Goal: Task Accomplishment & Management: Use online tool/utility

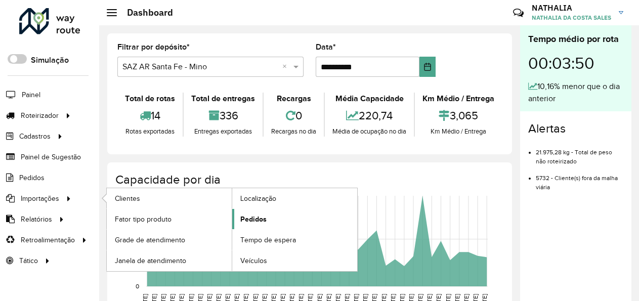
click at [261, 219] on span "Pedidos" at bounding box center [253, 219] width 26 height 11
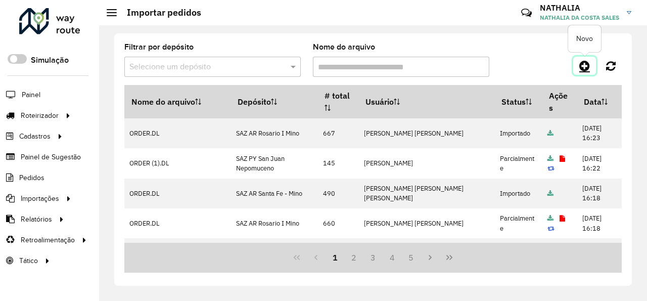
click at [585, 65] on icon at bounding box center [585, 66] width 11 height 12
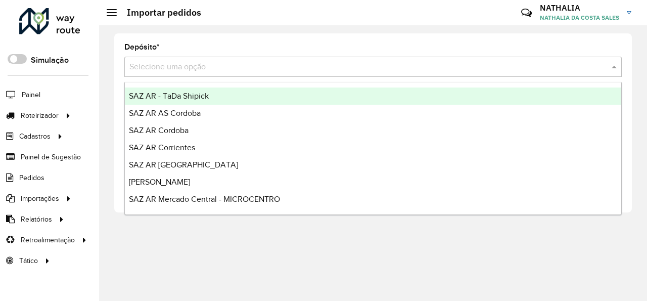
click at [322, 66] on input "text" at bounding box center [362, 67] width 467 height 12
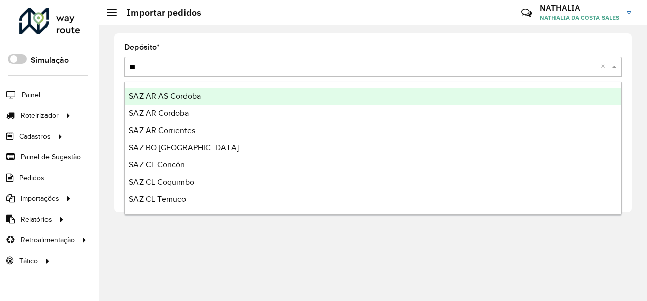
type input "***"
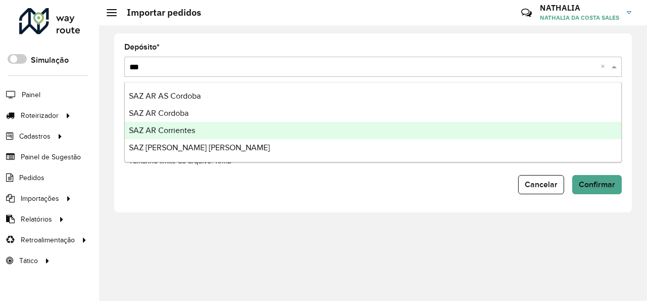
click at [215, 129] on div "SAZ AR Corrientes" at bounding box center [373, 130] width 497 height 17
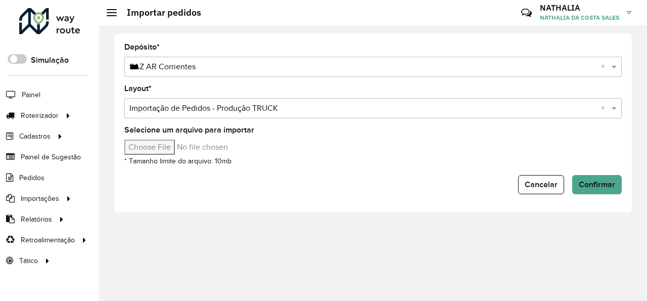
click at [146, 147] on input "Selecione um arquivo para importar" at bounding box center [210, 147] width 172 height 15
type input "**********"
click at [587, 186] on span "Confirmar" at bounding box center [597, 184] width 36 height 9
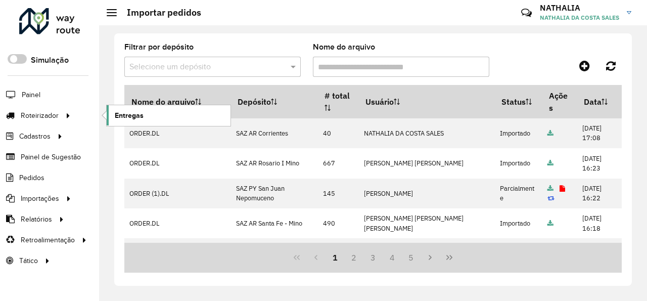
click at [139, 117] on span "Entregas" at bounding box center [129, 115] width 29 height 11
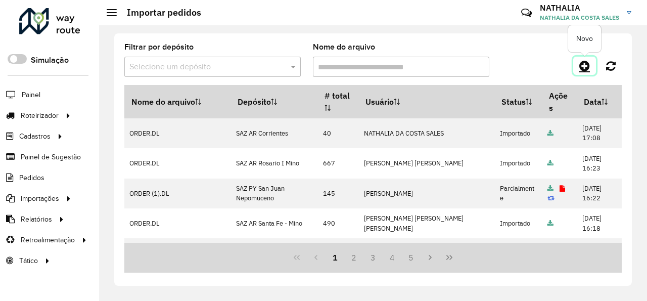
click at [587, 67] on icon at bounding box center [585, 66] width 11 height 12
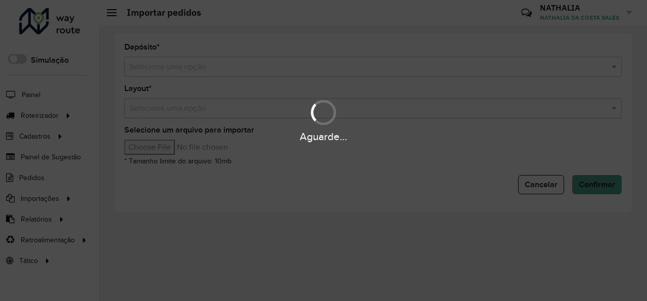
click at [475, 63] on input "text" at bounding box center [362, 67] width 467 height 12
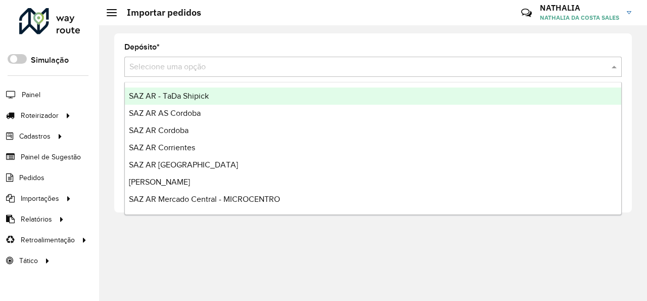
click at [473, 66] on input "text" at bounding box center [362, 67] width 467 height 12
type input "***"
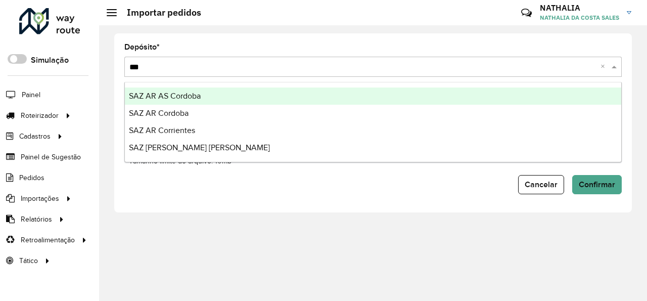
click at [446, 95] on div "SAZ AR AS Cordoba" at bounding box center [373, 96] width 497 height 17
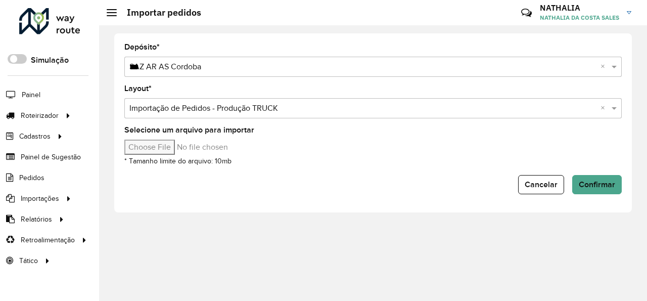
click at [155, 147] on input "Selecione um arquivo para importar" at bounding box center [210, 147] width 172 height 15
type input "**********"
click at [600, 184] on span "Confirmar" at bounding box center [597, 184] width 36 height 9
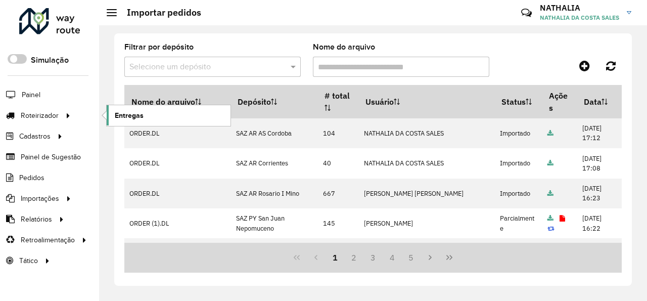
click at [136, 114] on span "Entregas" at bounding box center [129, 115] width 29 height 11
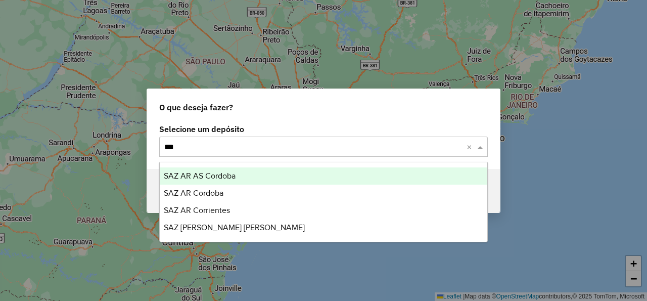
type input "****"
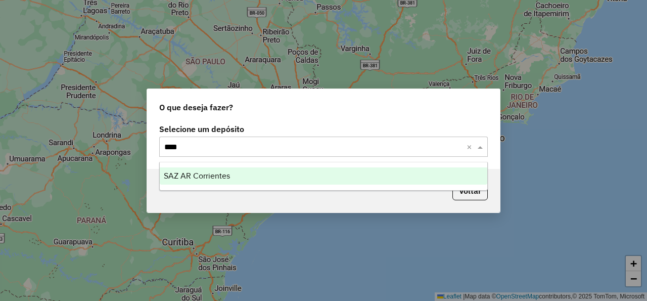
click at [195, 178] on span "SAZ AR Corrientes" at bounding box center [197, 175] width 66 height 9
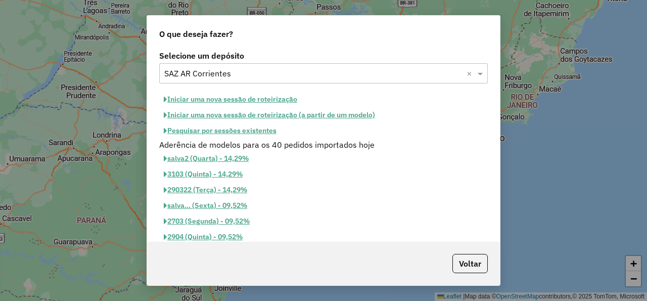
click at [258, 101] on button "Iniciar uma nova sessão de roteirização" at bounding box center [230, 100] width 143 height 16
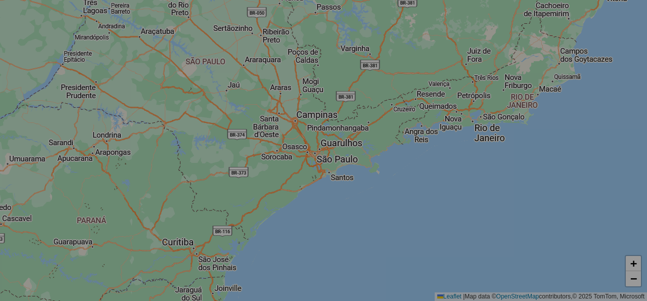
select select "*"
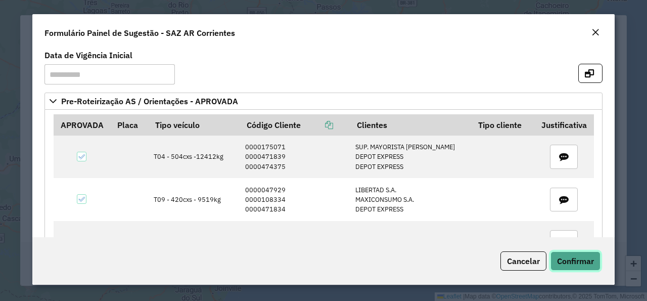
click at [569, 263] on span "Confirmar" at bounding box center [575, 261] width 37 height 10
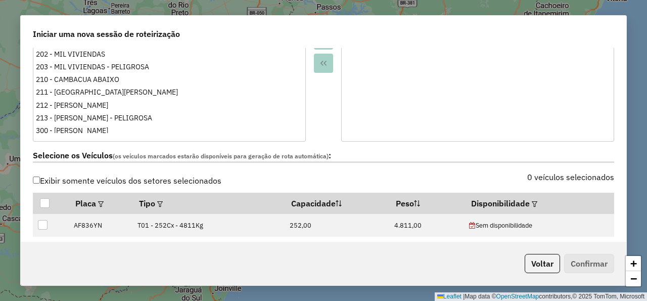
scroll to position [364, 0]
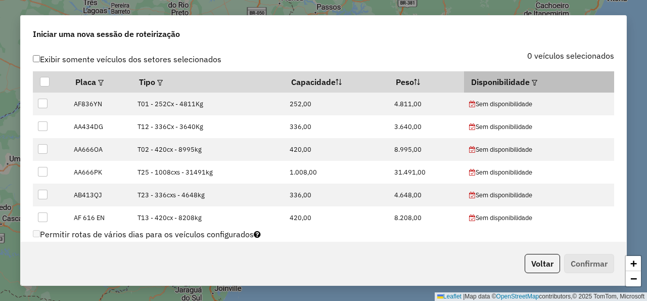
click at [532, 82] on em at bounding box center [535, 83] width 6 height 6
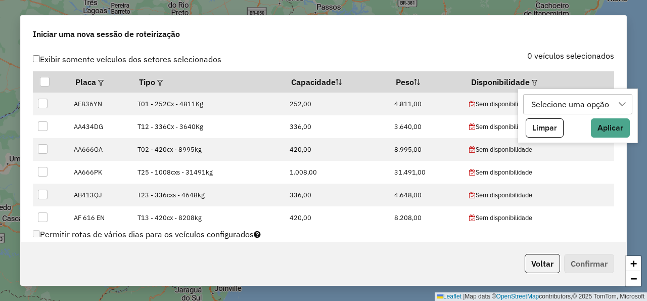
click at [544, 106] on div "Selecione uma opção" at bounding box center [570, 104] width 85 height 19
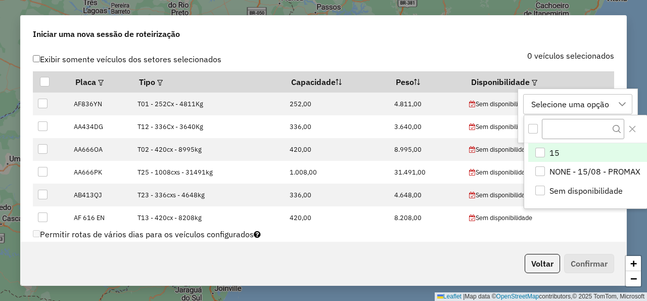
click at [542, 152] on div "15" at bounding box center [541, 153] width 10 height 10
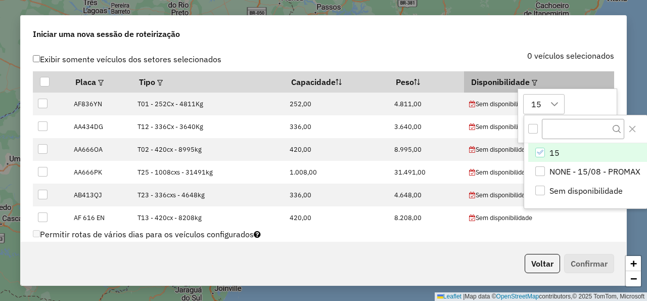
click at [502, 78] on th "Disponibilidade" at bounding box center [539, 81] width 150 height 21
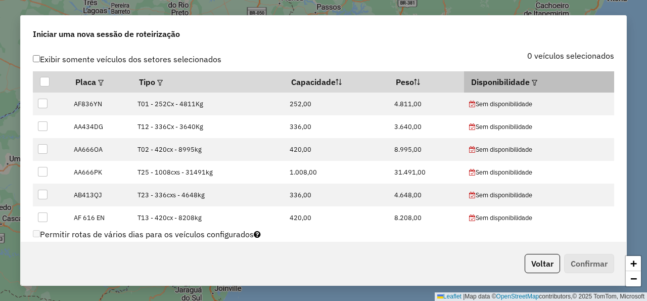
click at [532, 81] on em at bounding box center [535, 83] width 6 height 6
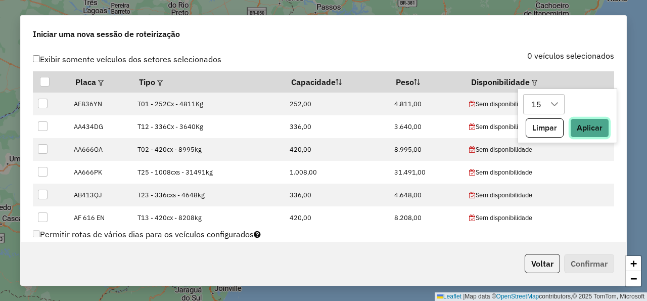
click at [592, 127] on button "Aplicar" at bounding box center [590, 127] width 39 height 19
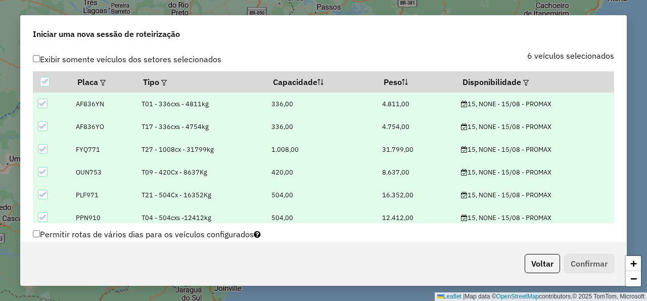
click at [475, 52] on div "Selecione os Veículos (os veículos marcados estarão disponíveis para geração de…" at bounding box center [324, 36] width 594 height 32
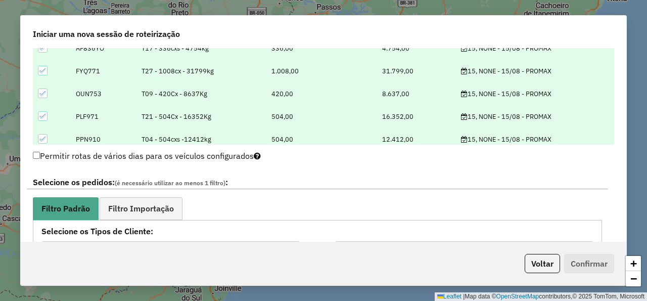
scroll to position [486, 0]
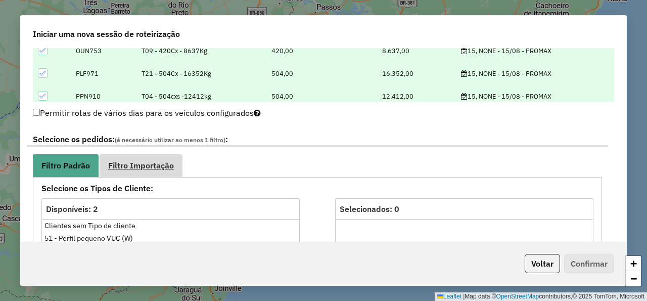
click at [164, 168] on span "Filtro Importação" at bounding box center [141, 165] width 66 height 8
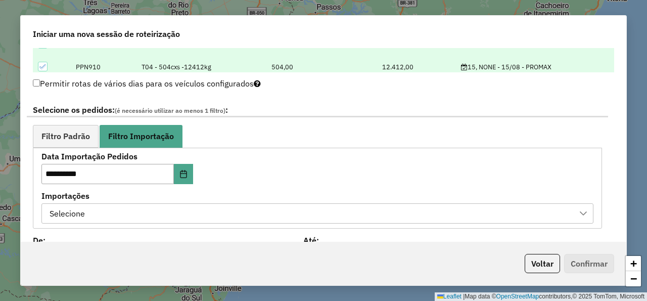
scroll to position [607, 0]
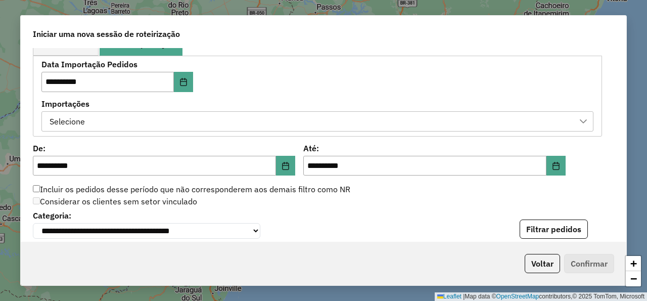
click at [272, 124] on div "Selecione" at bounding box center [310, 121] width 528 height 19
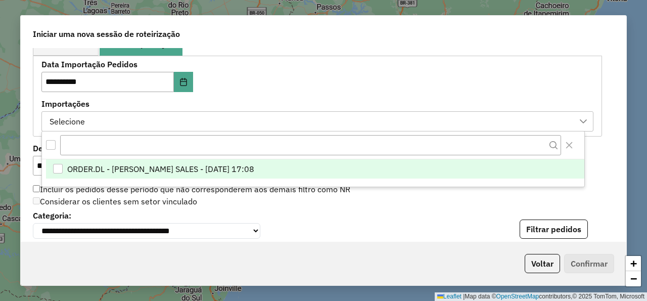
scroll to position [7, 53]
click at [254, 167] on span "ORDER.DL - NATHALIA DA COSTA SALES - 14/08/2025 17:08" at bounding box center [160, 169] width 187 height 12
click at [372, 88] on div "**********" at bounding box center [317, 96] width 552 height 70
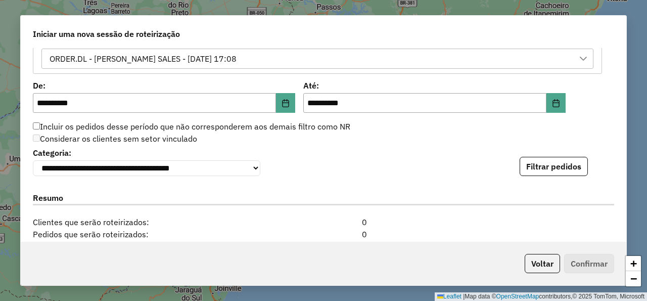
scroll to position [728, 0]
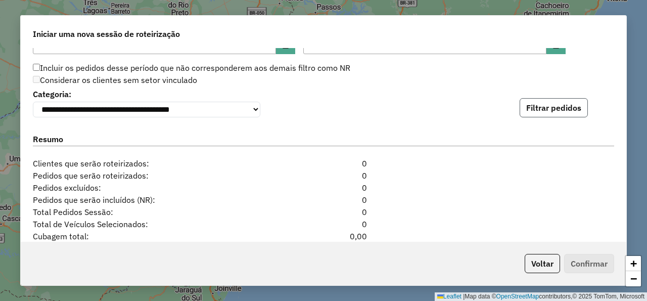
click at [548, 108] on button "Filtrar pedidos" at bounding box center [554, 107] width 68 height 19
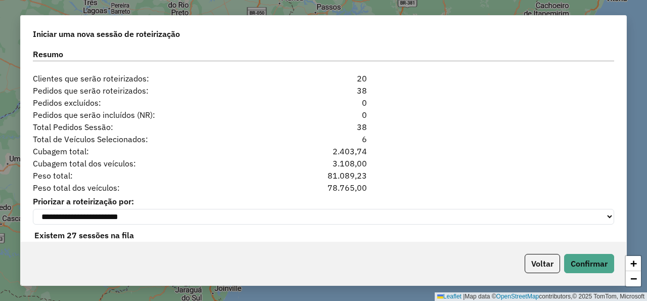
scroll to position [1042, 0]
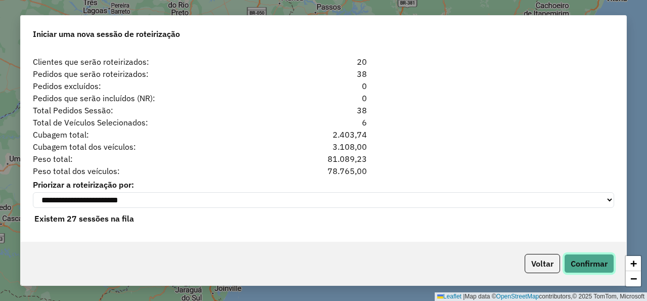
click at [596, 263] on button "Confirmar" at bounding box center [589, 263] width 50 height 19
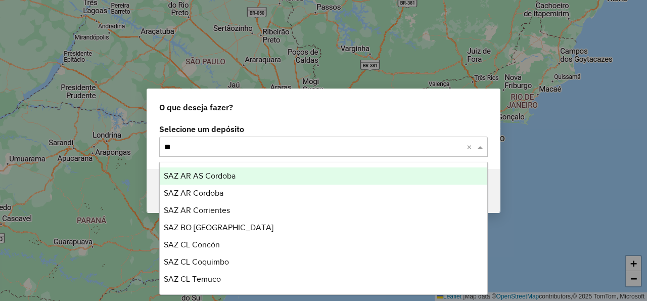
type input "***"
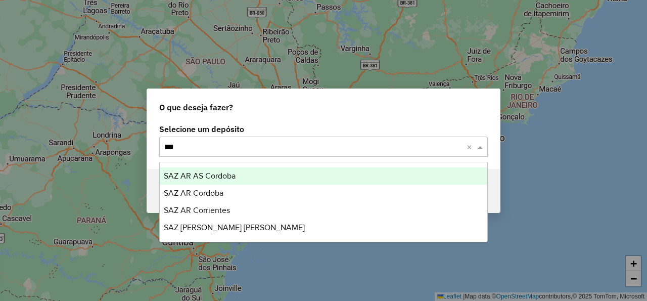
click at [230, 174] on span "SAZ AR AS Cordoba" at bounding box center [200, 175] width 72 height 9
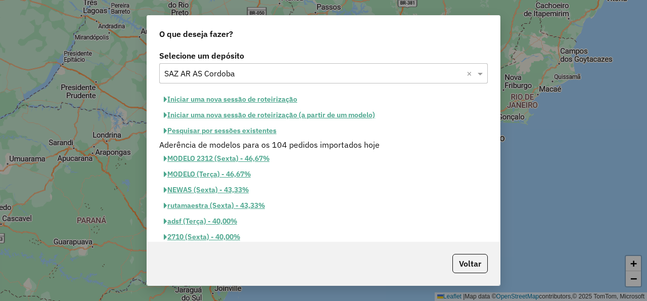
click at [265, 100] on button "Iniciar uma nova sessão de roteirização" at bounding box center [230, 100] width 143 height 16
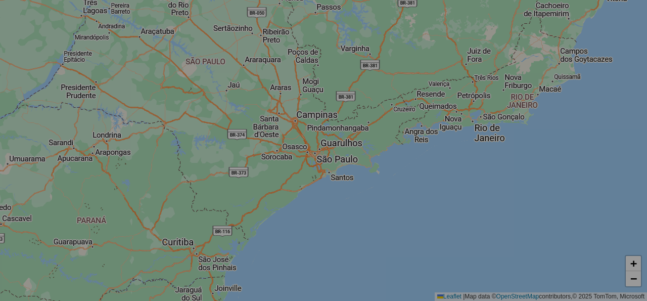
select select "*"
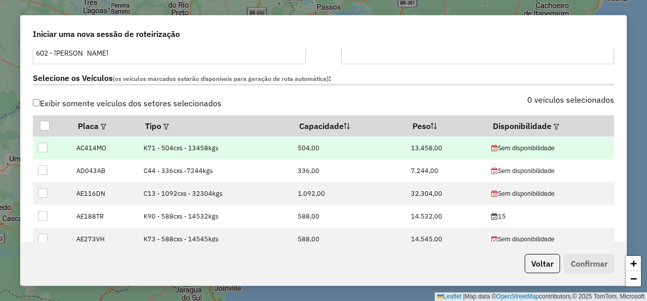
scroll to position [303, 0]
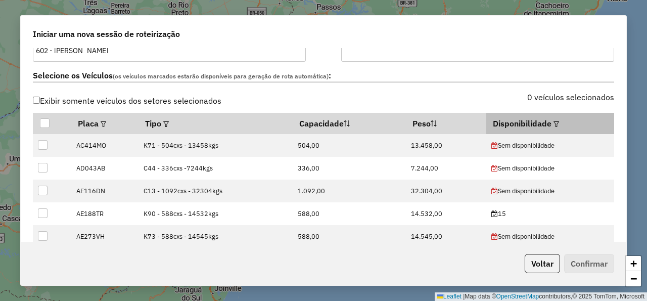
click at [554, 122] on em at bounding box center [557, 124] width 6 height 6
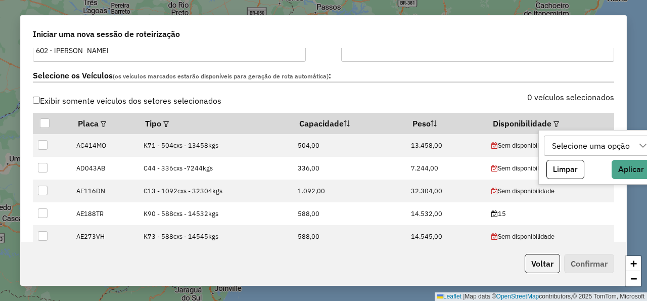
click at [559, 145] on div "Selecione uma opção" at bounding box center [591, 145] width 85 height 19
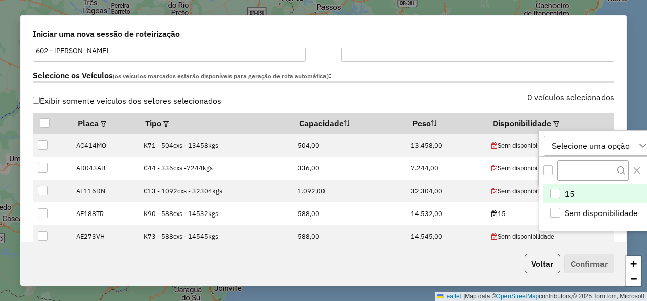
scroll to position [7, 53]
click at [556, 195] on div "15" at bounding box center [556, 194] width 10 height 10
click at [488, 99] on div "0 veículos selecionados" at bounding box center [472, 103] width 297 height 19
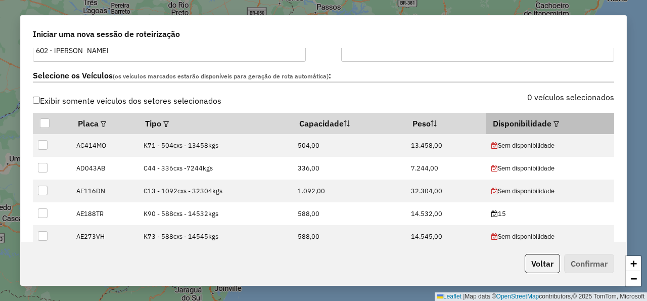
click at [552, 128] on div at bounding box center [556, 123] width 8 height 12
click at [554, 123] on em at bounding box center [557, 124] width 6 height 6
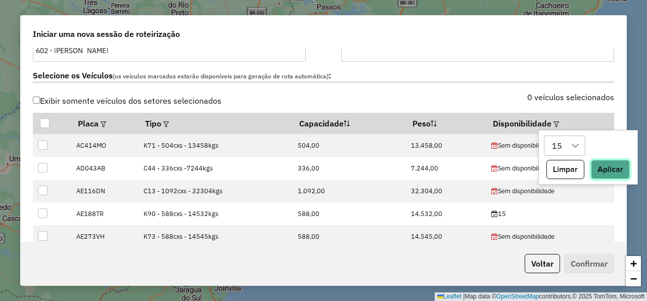
click at [605, 170] on button "Aplicar" at bounding box center [610, 169] width 39 height 19
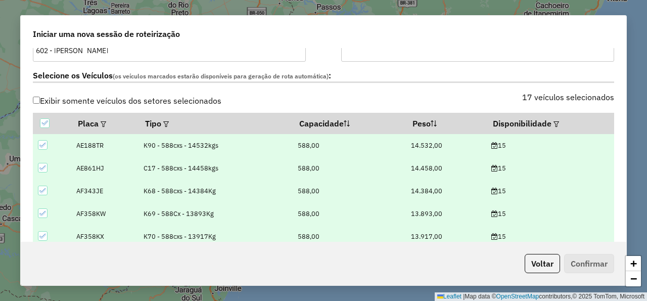
click at [494, 91] on div "Selecione os Veículos (os veículos marcados estarão disponíveis para geração de…" at bounding box center [324, 78] width 594 height 32
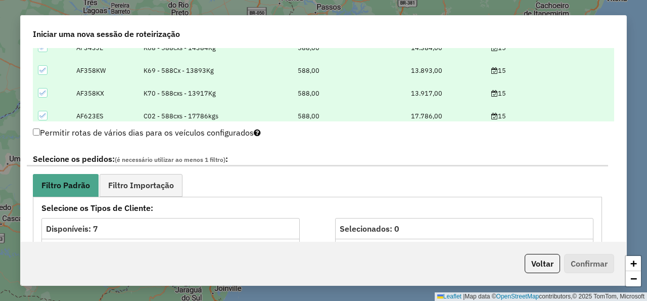
scroll to position [546, 0]
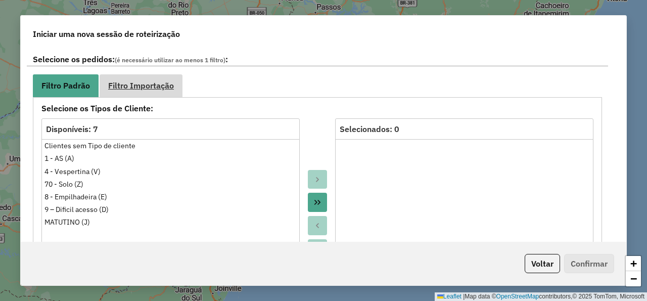
click at [150, 92] on link "Filtro Importação" at bounding box center [141, 85] width 83 height 23
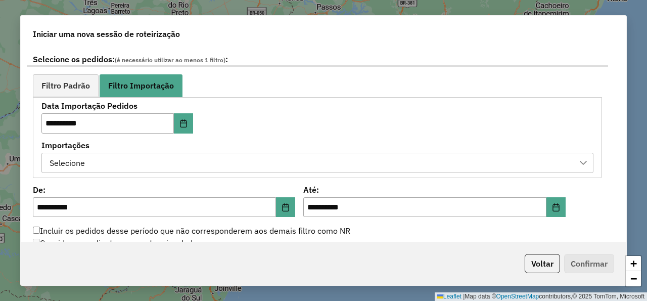
click at [161, 165] on div "Selecione" at bounding box center [310, 162] width 528 height 19
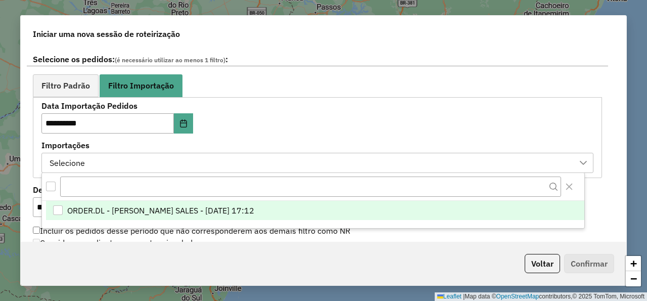
scroll to position [7, 53]
click at [176, 211] on span "ORDER.DL - NATHALIA DA COSTA SALES - 14/08/2025 17:12" at bounding box center [160, 210] width 187 height 12
drag, startPoint x: 328, startPoint y: 103, endPoint x: 334, endPoint y: 103, distance: 6.1
click at [329, 103] on div "**********" at bounding box center [317, 137] width 552 height 70
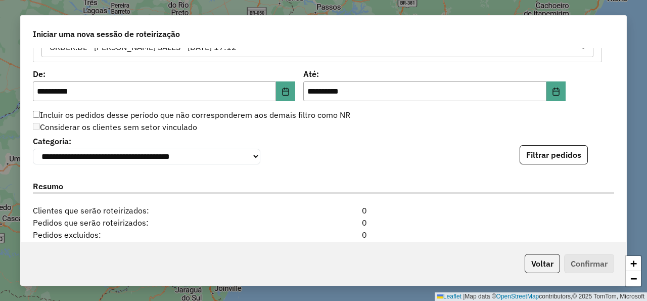
scroll to position [728, 0]
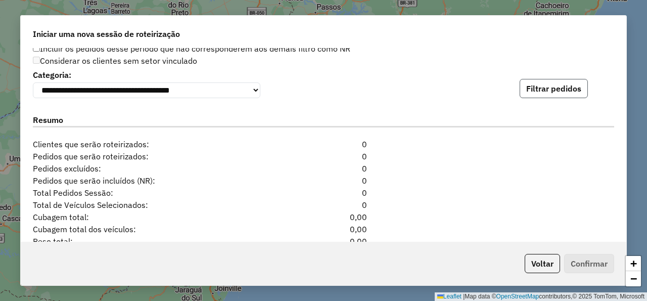
click at [538, 85] on button "Filtrar pedidos" at bounding box center [554, 88] width 68 height 19
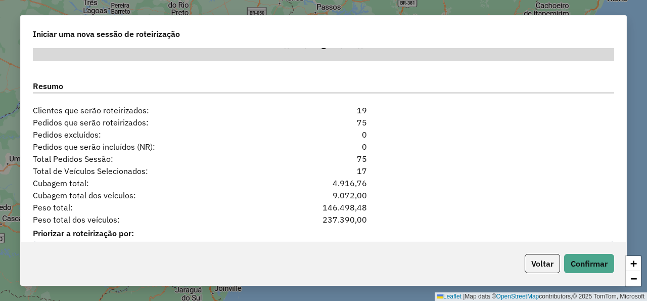
scroll to position [1023, 0]
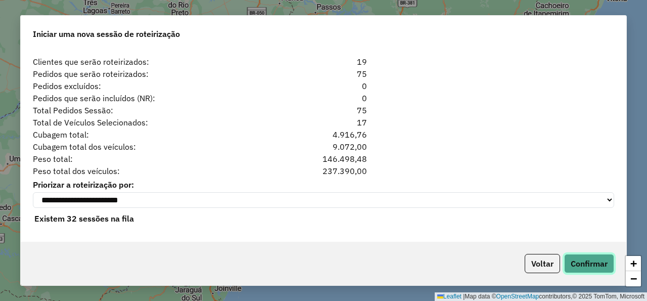
click at [586, 270] on button "Confirmar" at bounding box center [589, 263] width 50 height 19
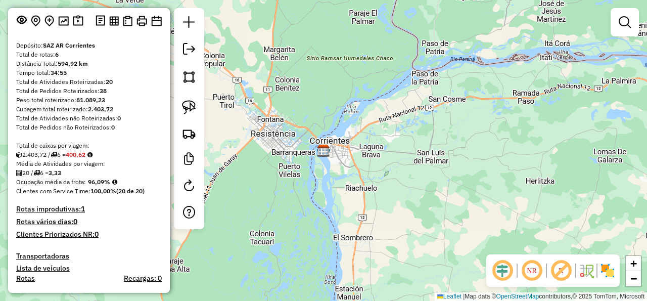
scroll to position [137, 0]
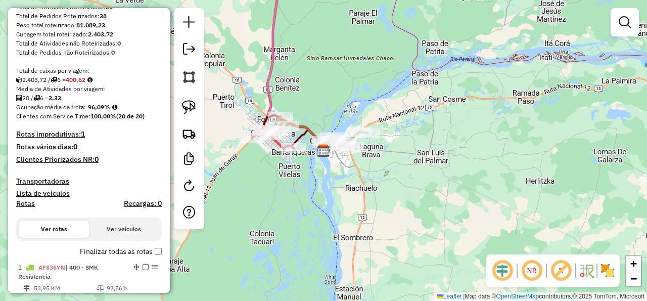
click at [25, 204] on h4 "Rotas" at bounding box center [25, 203] width 19 height 9
select select "*"
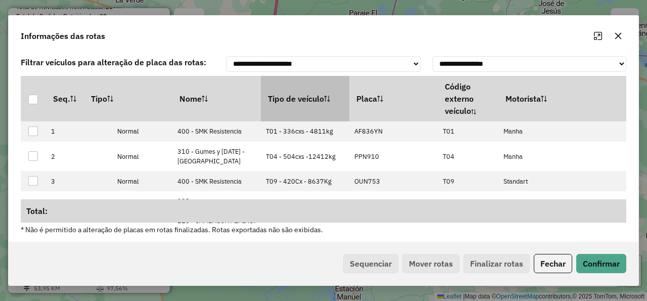
click at [317, 93] on th "Tipo de veículo" at bounding box center [305, 99] width 89 height 46
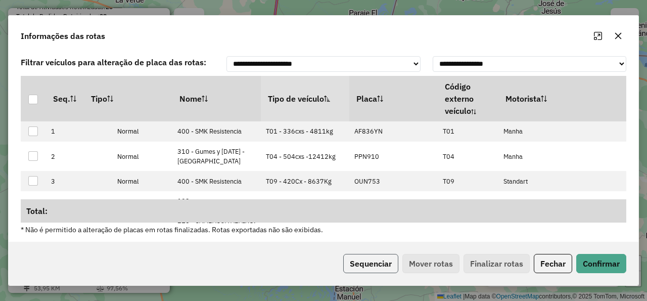
click at [372, 259] on button "Sequenciar" at bounding box center [370, 263] width 55 height 19
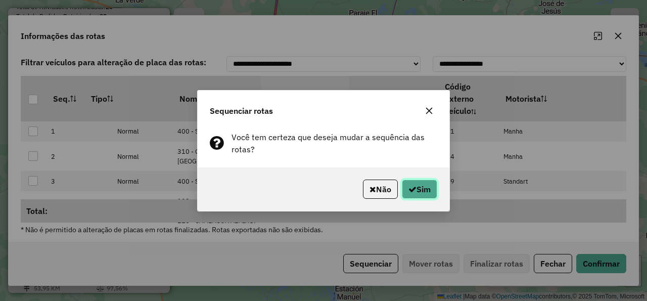
click at [411, 193] on button "Sim" at bounding box center [419, 189] width 35 height 19
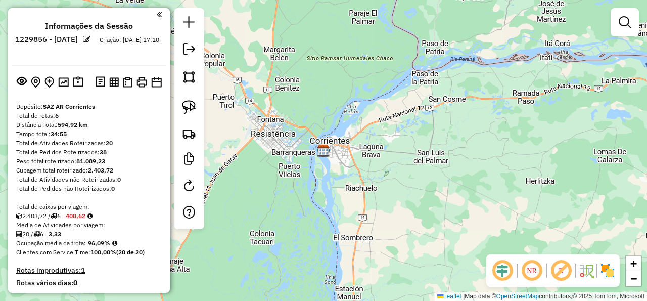
scroll to position [0, 0]
click at [190, 54] on em at bounding box center [189, 49] width 12 height 12
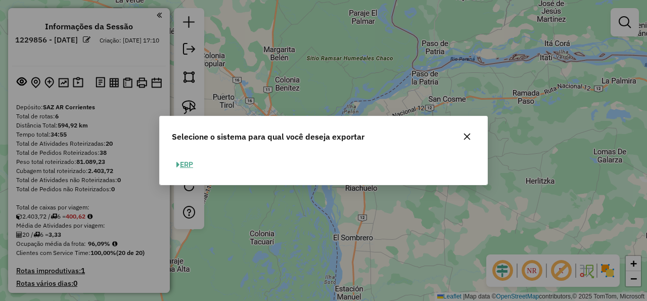
click at [189, 185] on div "ERP" at bounding box center [324, 169] width 328 height 32
click at [188, 163] on button "ERP" at bounding box center [185, 165] width 26 height 16
select select "*********"
select select "**"
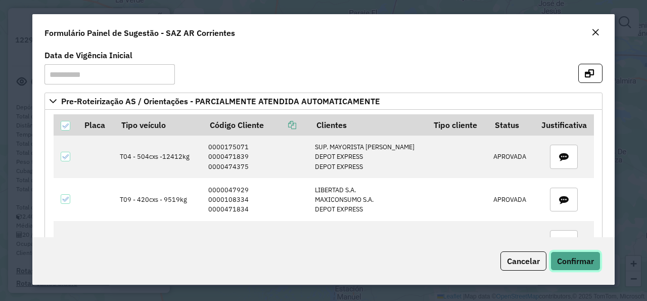
click at [596, 265] on button "Confirmar" at bounding box center [576, 260] width 50 height 19
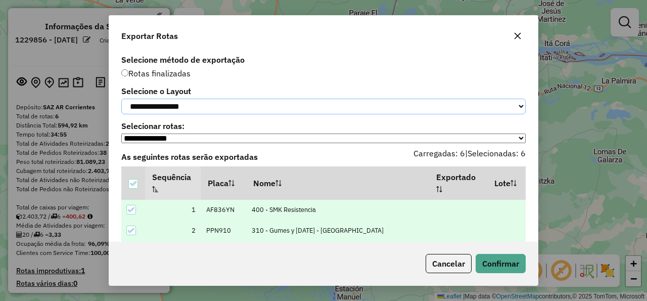
click at [121, 99] on select "**********" at bounding box center [323, 107] width 405 height 16
select select "*********"
click option "*********" at bounding box center [0, 0] width 0 height 0
click at [503, 267] on button "Confirmar" at bounding box center [501, 263] width 50 height 19
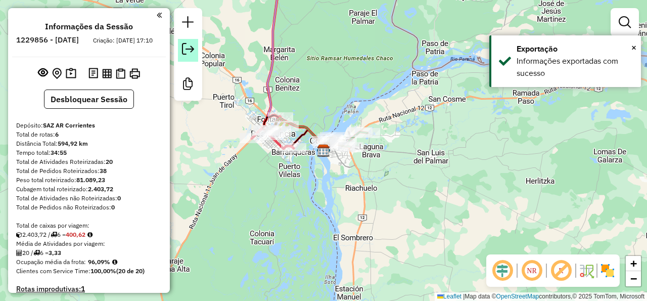
click at [190, 50] on em at bounding box center [188, 49] width 12 height 12
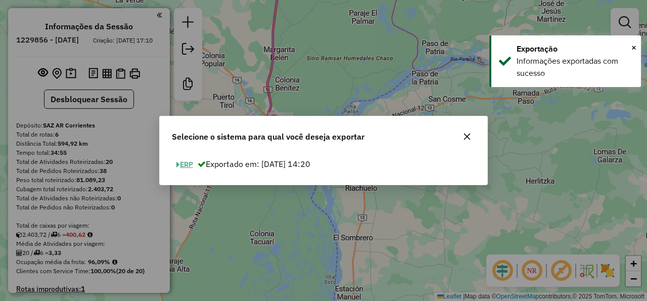
click at [189, 165] on button "ERP" at bounding box center [185, 165] width 26 height 16
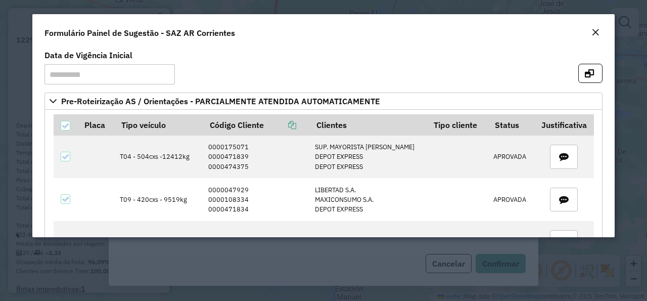
click at [598, 33] on em "Close" at bounding box center [596, 32] width 8 height 8
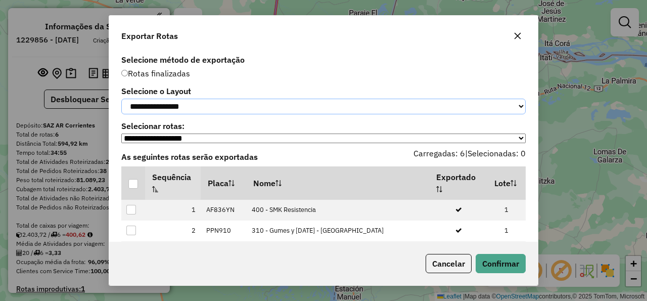
click at [121, 99] on select "**********" at bounding box center [323, 107] width 405 height 16
select select "*********"
click option "*********" at bounding box center [0, 0] width 0 height 0
click at [129, 189] on div at bounding box center [133, 184] width 10 height 10
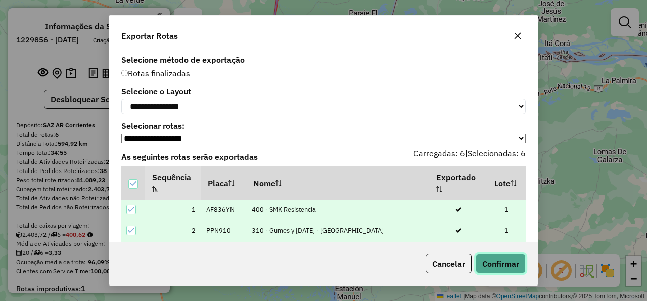
click at [492, 256] on button "Confirmar" at bounding box center [501, 263] width 50 height 19
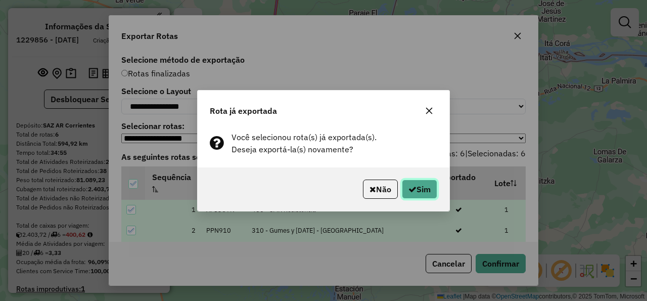
click at [421, 190] on button "Sim" at bounding box center [419, 189] width 35 height 19
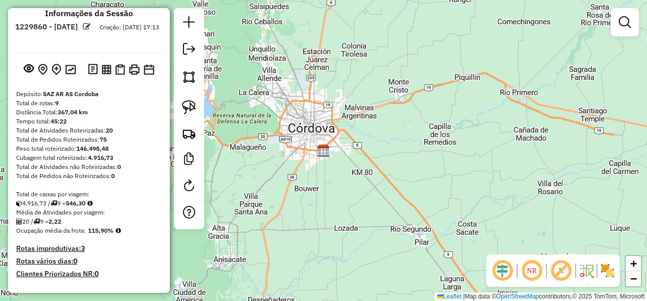
scroll to position [13, 0]
click at [188, 49] on em at bounding box center [189, 49] width 12 height 12
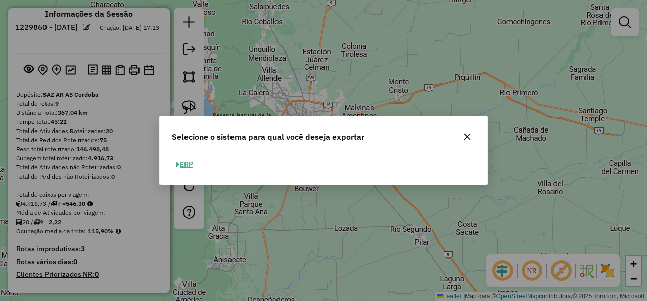
click at [188, 163] on button "ERP" at bounding box center [185, 165] width 26 height 16
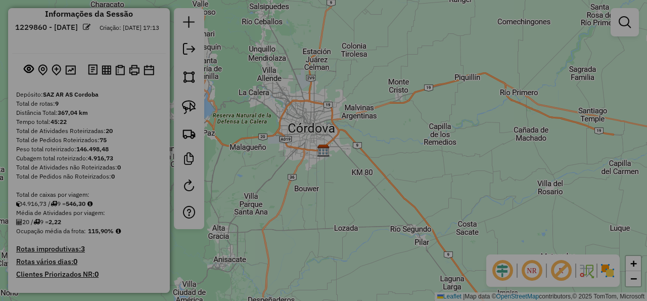
select select "*********"
select select "**"
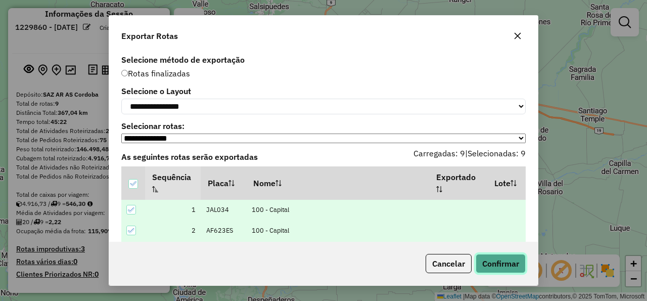
click at [496, 269] on button "Confirmar" at bounding box center [501, 263] width 50 height 19
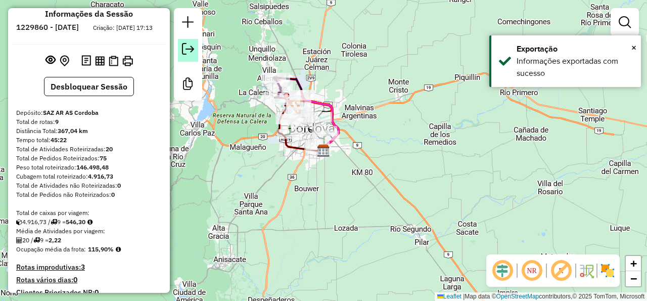
click at [183, 52] on em at bounding box center [188, 49] width 12 height 12
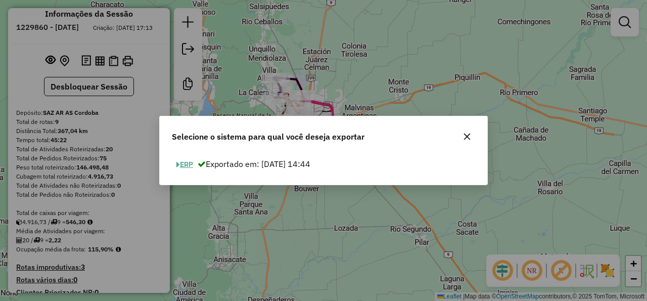
click at [190, 163] on button "ERP" at bounding box center [185, 165] width 26 height 16
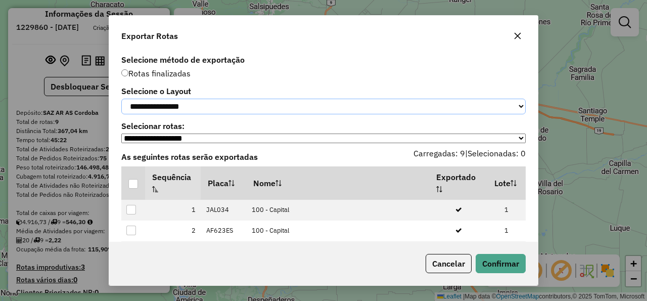
click at [121, 99] on select "**********" at bounding box center [323, 107] width 405 height 16
select select "*********"
click option "*********" at bounding box center [0, 0] width 0 height 0
click at [137, 186] on div at bounding box center [133, 184] width 10 height 10
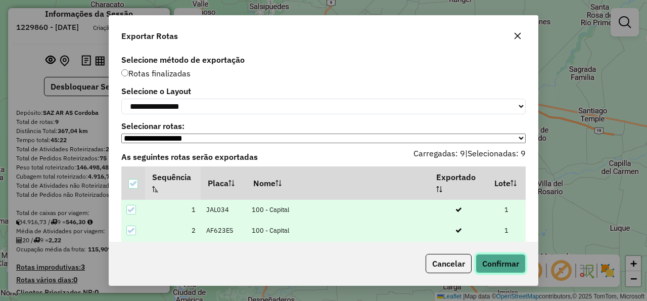
click at [502, 260] on button "Confirmar" at bounding box center [501, 263] width 50 height 19
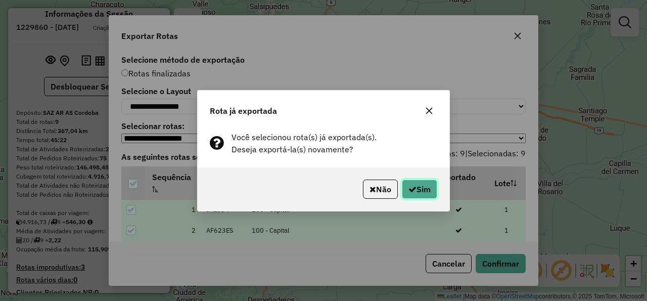
click at [432, 194] on button "Sim" at bounding box center [419, 189] width 35 height 19
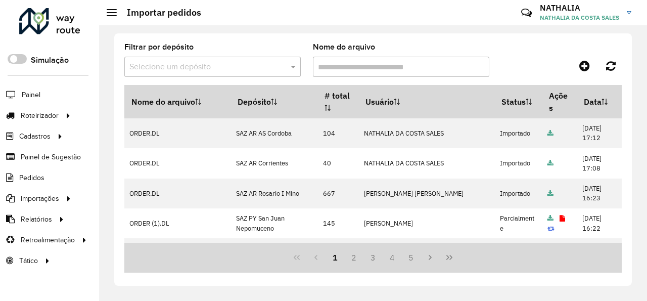
click at [527, 46] on div "Filtrar por depósito Selecione um depósito Nome do arquivo" at bounding box center [373, 63] width 498 height 41
click at [585, 66] on icon at bounding box center [585, 66] width 11 height 12
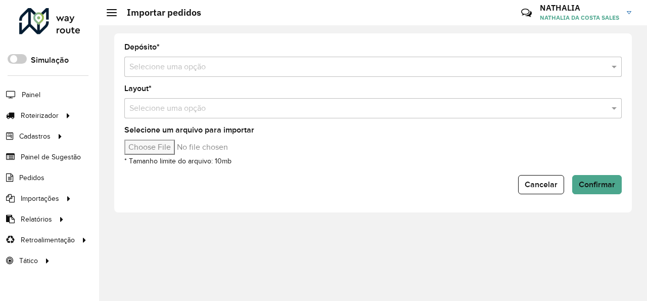
click at [515, 70] on input "text" at bounding box center [362, 67] width 467 height 12
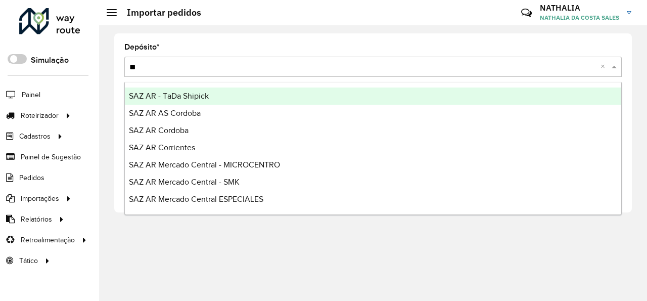
type input "***"
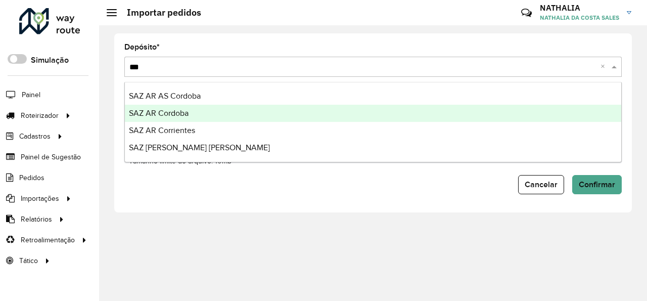
click at [431, 115] on div "SAZ AR Cordoba" at bounding box center [373, 113] width 497 height 17
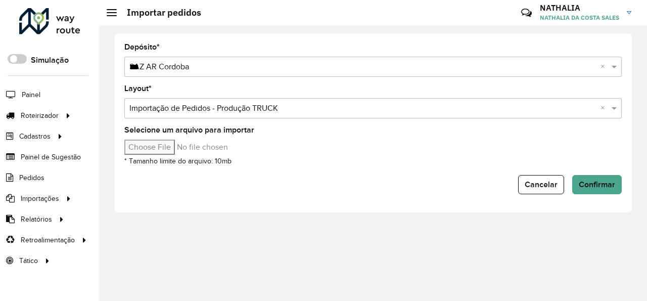
click at [153, 148] on input "Selecione um arquivo para importar" at bounding box center [210, 147] width 172 height 15
type input "**********"
click at [590, 178] on button "Confirmar" at bounding box center [598, 184] width 50 height 19
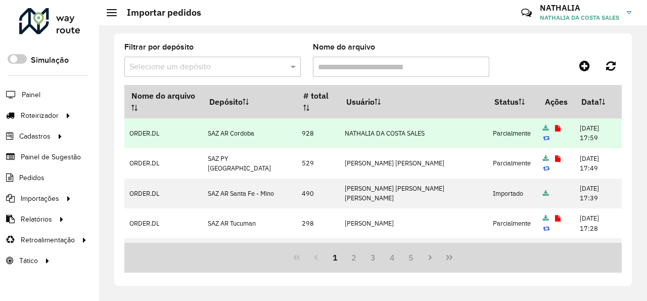
click at [555, 131] on icon at bounding box center [558, 128] width 6 height 7
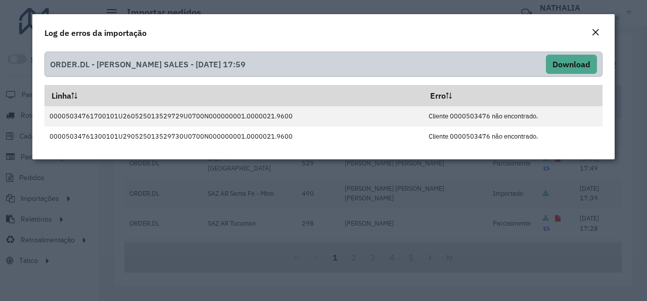
click at [601, 34] on button "Close" at bounding box center [596, 32] width 14 height 13
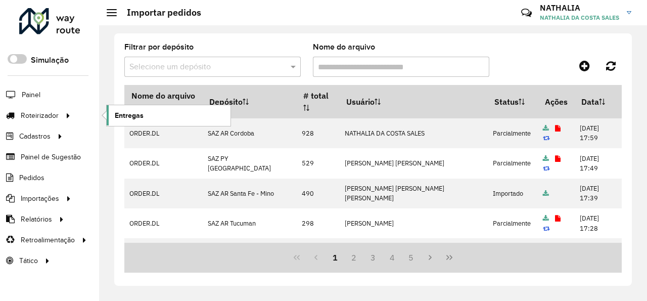
click at [147, 114] on link "Entregas" at bounding box center [169, 115] width 124 height 20
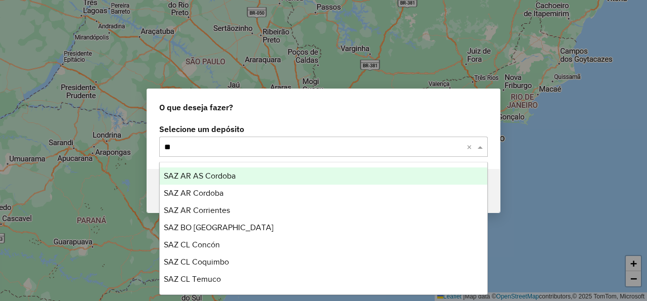
type input "***"
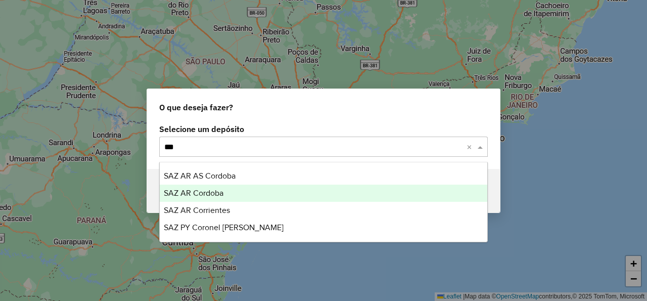
click at [250, 194] on div "SAZ AR Cordoba" at bounding box center [324, 193] width 328 height 17
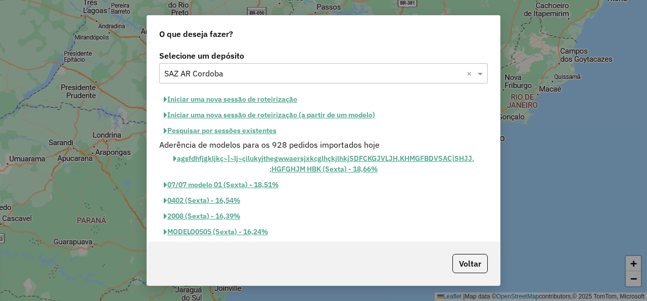
click at [265, 103] on button "Iniciar uma nova sessão de roteirização" at bounding box center [230, 100] width 143 height 16
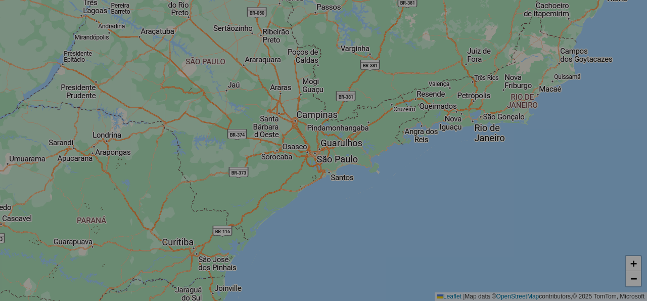
select select "*"
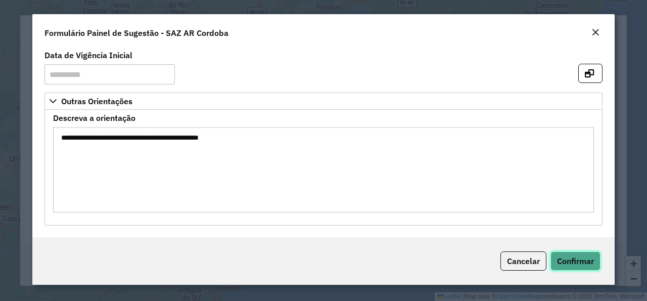
click at [594, 266] on button "Confirmar" at bounding box center [576, 260] width 50 height 19
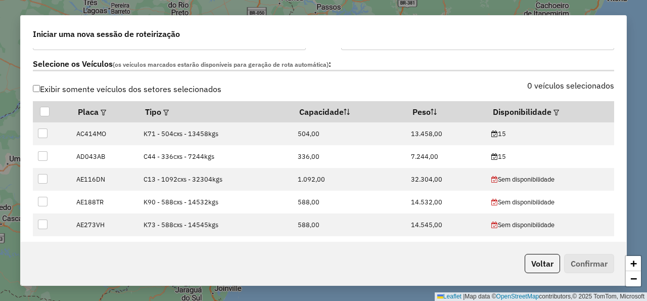
scroll to position [364, 0]
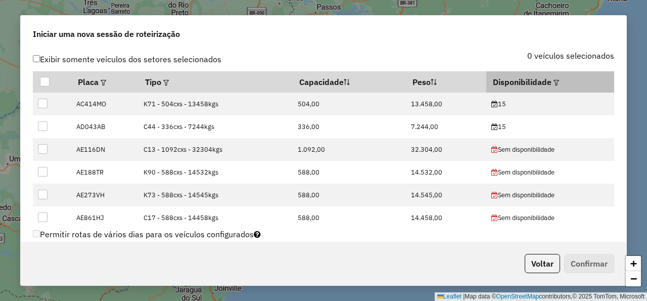
click at [554, 81] on em at bounding box center [557, 83] width 6 height 6
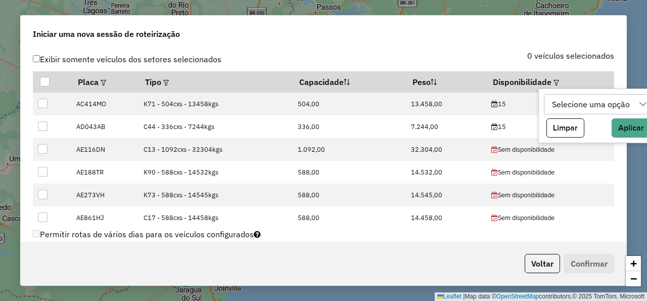
click at [559, 108] on div "Selecione uma opção" at bounding box center [591, 104] width 85 height 19
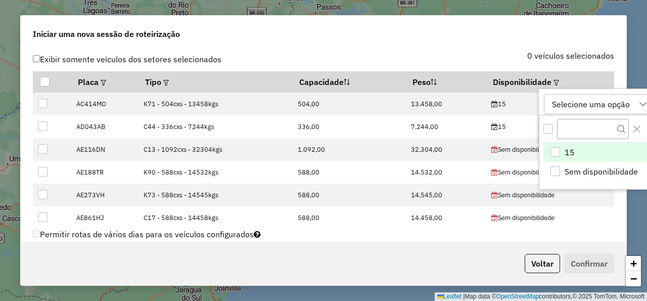
scroll to position [7, 53]
click at [555, 156] on div "15" at bounding box center [556, 153] width 10 height 10
click at [481, 66] on div "0 veículos selecionados" at bounding box center [472, 61] width 297 height 19
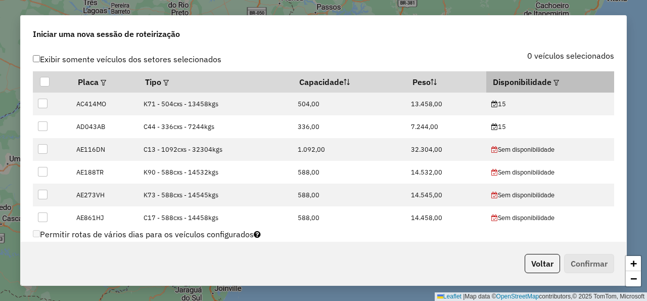
click at [554, 80] on em at bounding box center [557, 83] width 6 height 6
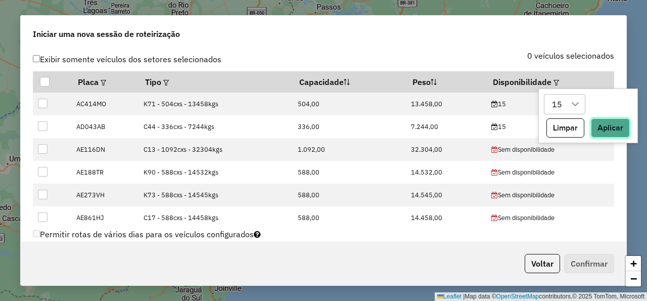
click at [608, 133] on button "Aplicar" at bounding box center [610, 127] width 39 height 19
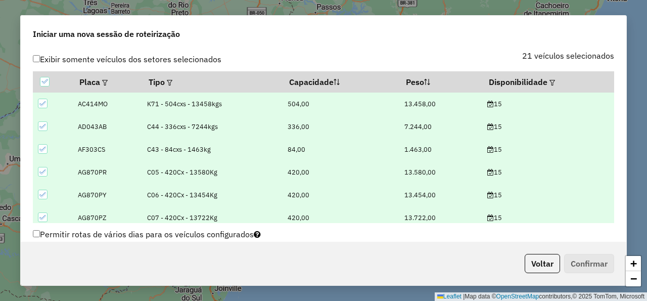
click at [461, 51] on div "Selecione os Veículos (os veículos marcados estarão disponíveis para geração de…" at bounding box center [324, 36] width 594 height 32
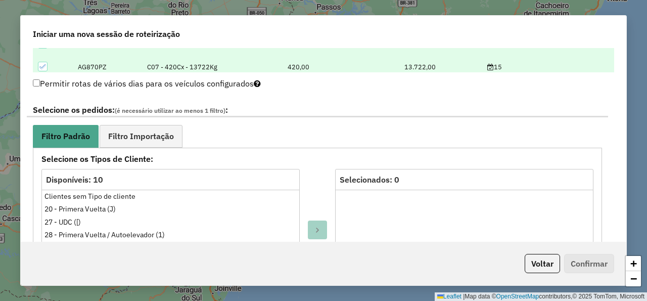
scroll to position [546, 0]
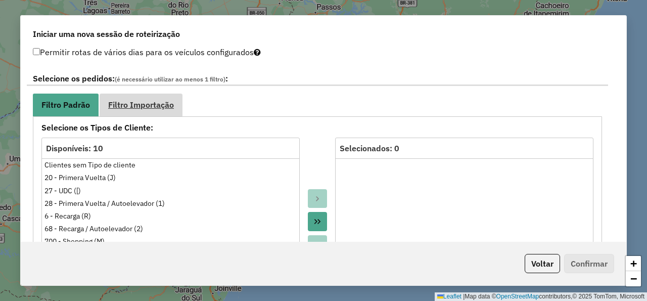
click at [170, 114] on link "Filtro Importação" at bounding box center [141, 105] width 83 height 23
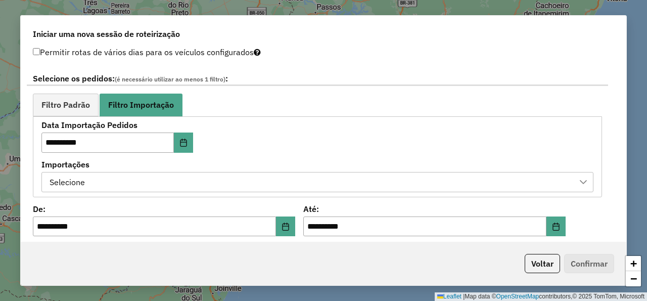
click at [174, 179] on div "Selecione" at bounding box center [310, 181] width 528 height 19
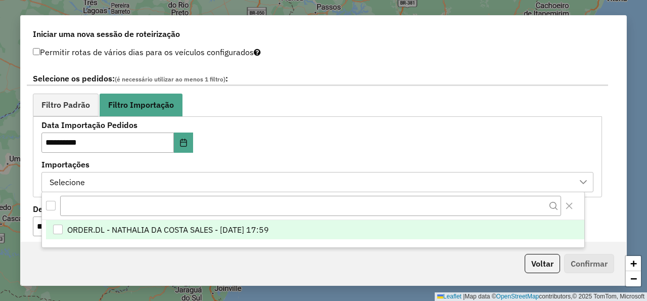
click at [213, 230] on span "ORDER.DL - NATHALIA DA COSTA SALES - [DATE] 17:59" at bounding box center [168, 230] width 202 height 12
click at [324, 127] on div "**********" at bounding box center [317, 156] width 552 height 70
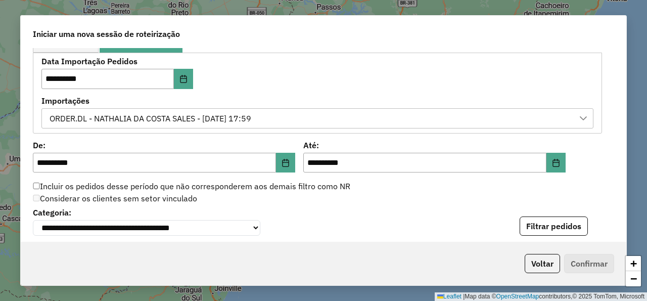
scroll to position [668, 0]
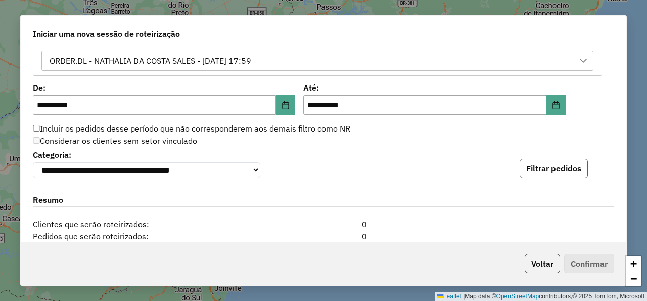
click at [520, 172] on button "Filtrar pedidos" at bounding box center [554, 168] width 68 height 19
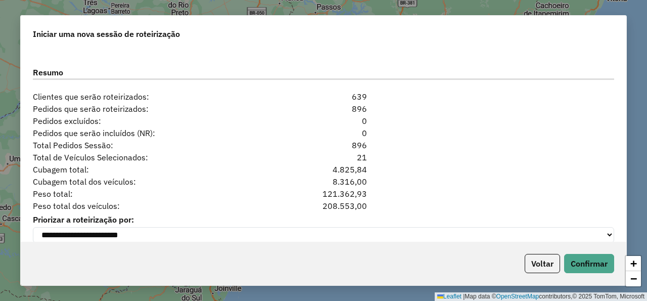
scroll to position [1032, 0]
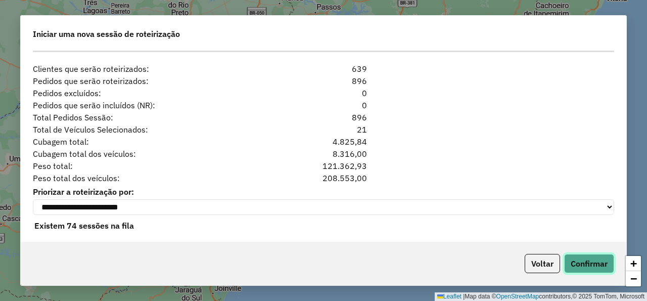
click at [597, 267] on button "Confirmar" at bounding box center [589, 263] width 50 height 19
